Goal: Complete application form

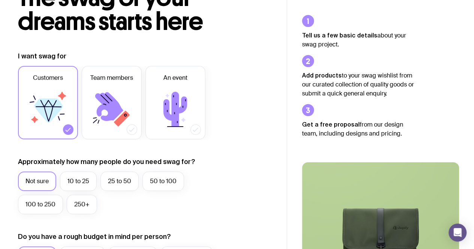
scroll to position [67, 0]
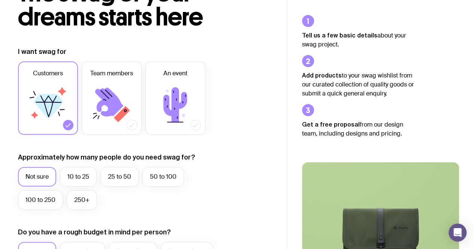
click at [190, 116] on icon at bounding box center [175, 104] width 45 height 45
click at [0, 0] on input "An event" at bounding box center [0, 0] width 0 height 0
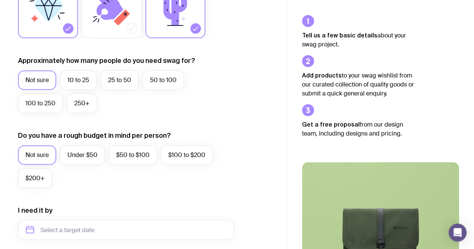
scroll to position [165, 0]
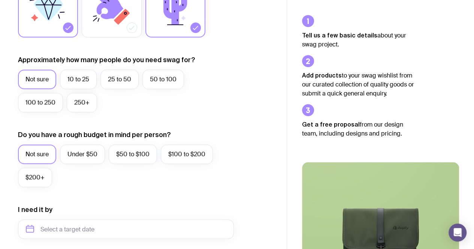
click at [168, 78] on label "50 to 100" at bounding box center [163, 79] width 42 height 19
click at [0, 0] on input "50 to 100" at bounding box center [0, 0] width 0 height 0
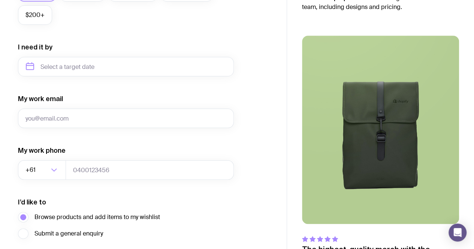
scroll to position [387, 0]
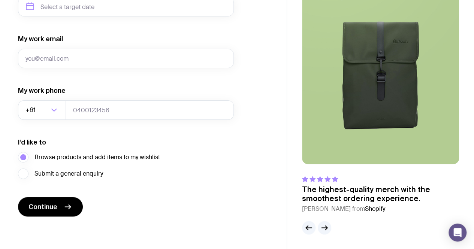
click at [43, 210] on span "Continue" at bounding box center [42, 206] width 29 height 9
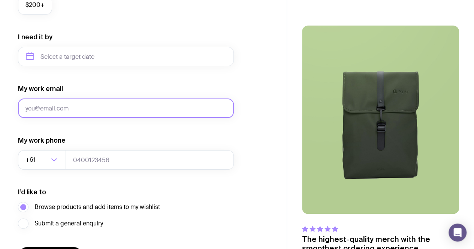
scroll to position [339, 0]
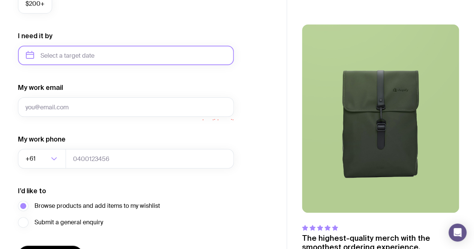
click at [122, 53] on input "text" at bounding box center [126, 55] width 216 height 19
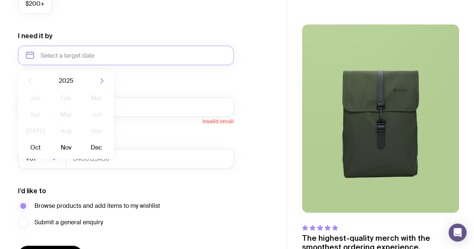
click at [64, 146] on button "Nov" at bounding box center [65, 147] width 27 height 15
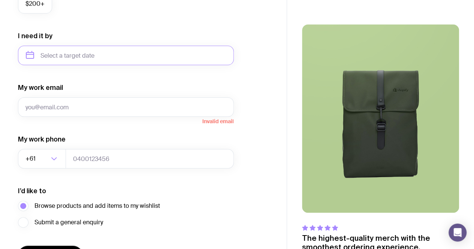
type input "[DATE]"
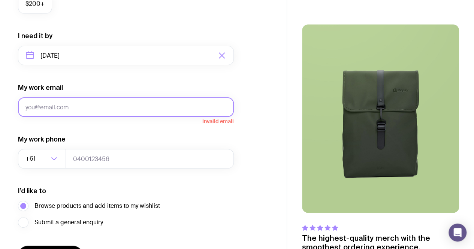
click at [98, 110] on input "My work email" at bounding box center [126, 106] width 216 height 19
type input "[US_STATE][EMAIL_ADDRESS][PERSON_NAME][DOMAIN_NAME]"
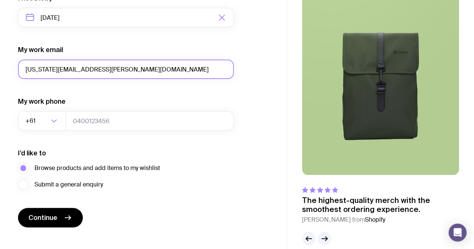
scroll to position [379, 0]
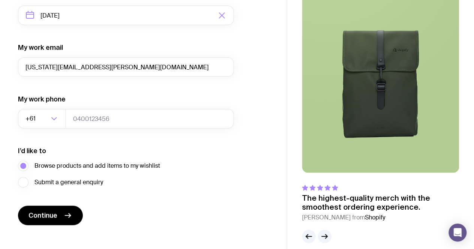
click at [62, 213] on button "Continue" at bounding box center [50, 215] width 65 height 19
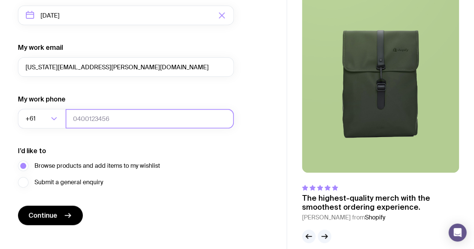
click at [187, 119] on input "tel" at bounding box center [150, 118] width 168 height 19
type input "432851546"
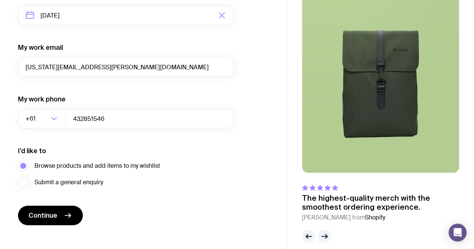
click at [55, 222] on button "Continue" at bounding box center [50, 215] width 65 height 19
